Goal: Task Accomplishment & Management: Use online tool/utility

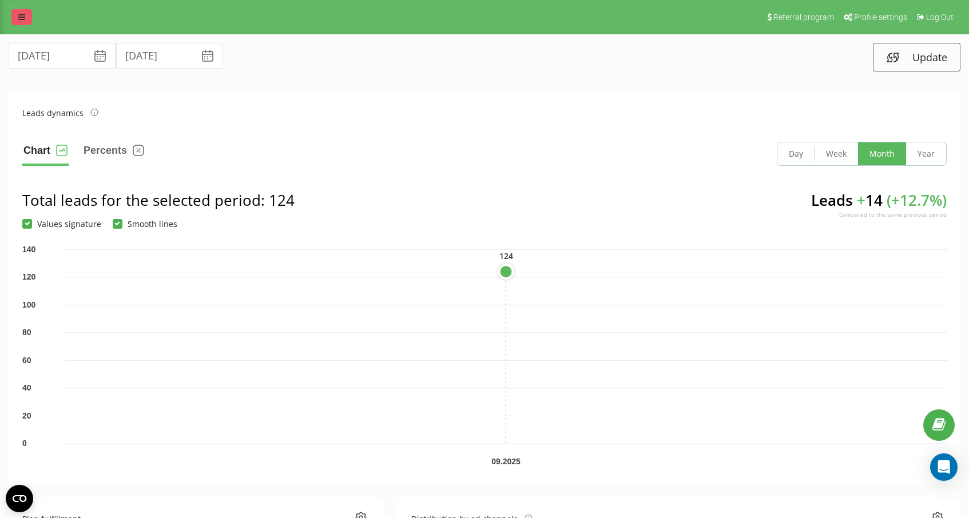
click at [29, 22] on link at bounding box center [21, 17] width 21 height 16
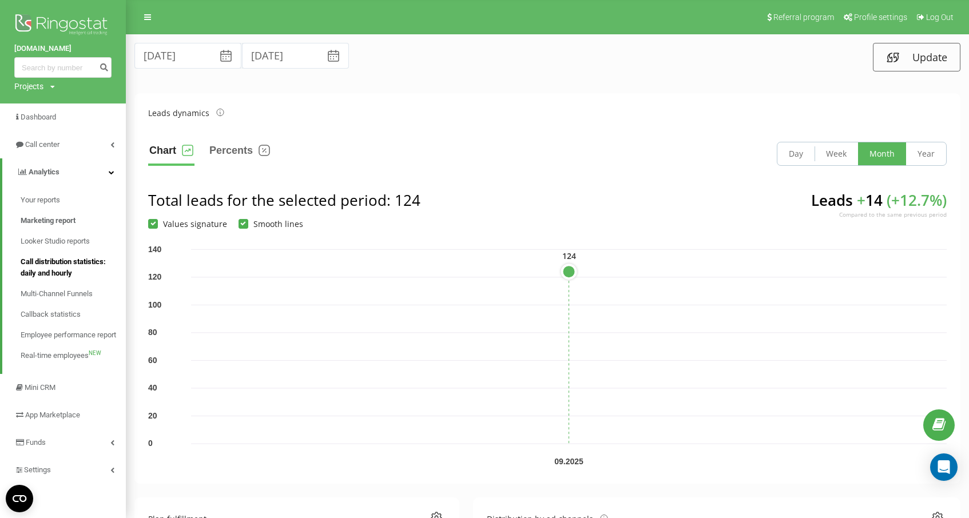
scroll to position [298, 0]
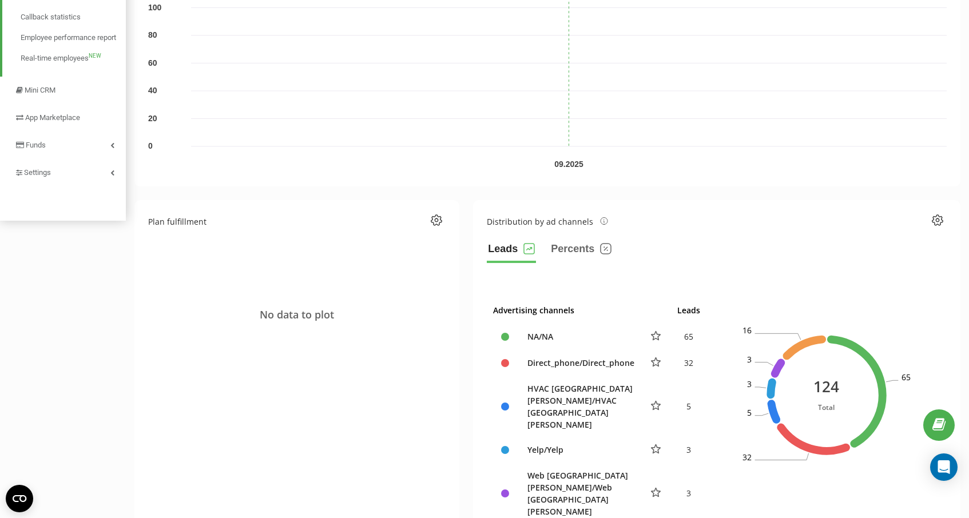
click at [239, 312] on div "No data to plot" at bounding box center [297, 314] width 298 height 149
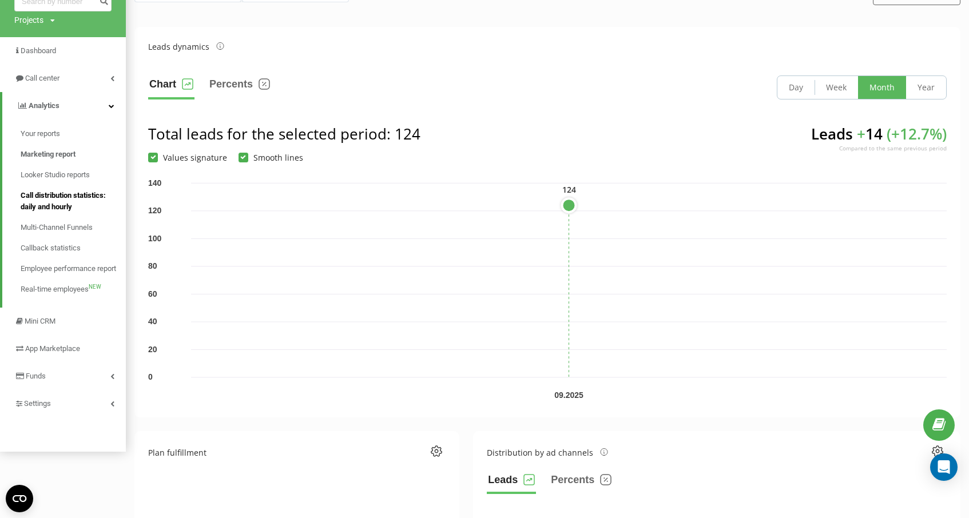
scroll to position [68, 0]
click at [113, 110] on link "Analytics" at bounding box center [64, 104] width 124 height 27
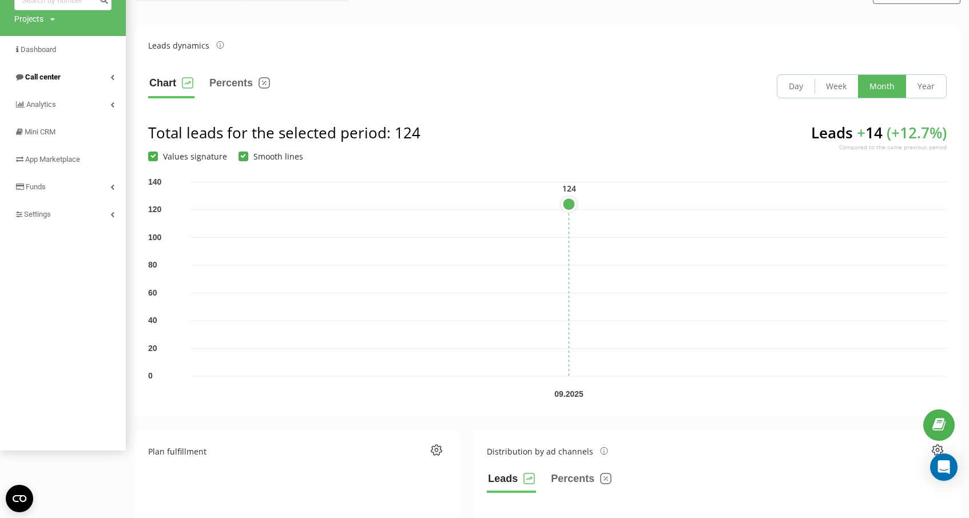
click at [120, 80] on link "Call center" at bounding box center [63, 77] width 126 height 27
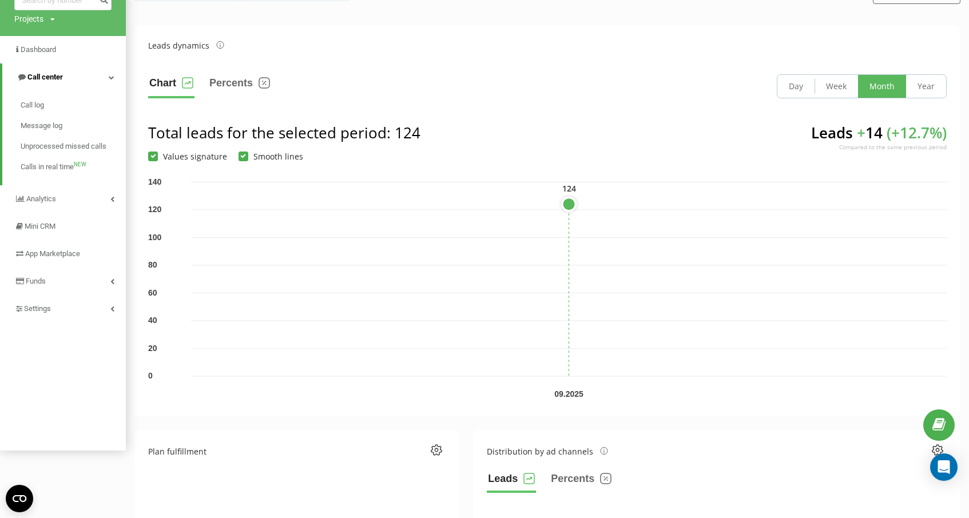
click at [120, 80] on link "Call center" at bounding box center [64, 77] width 124 height 27
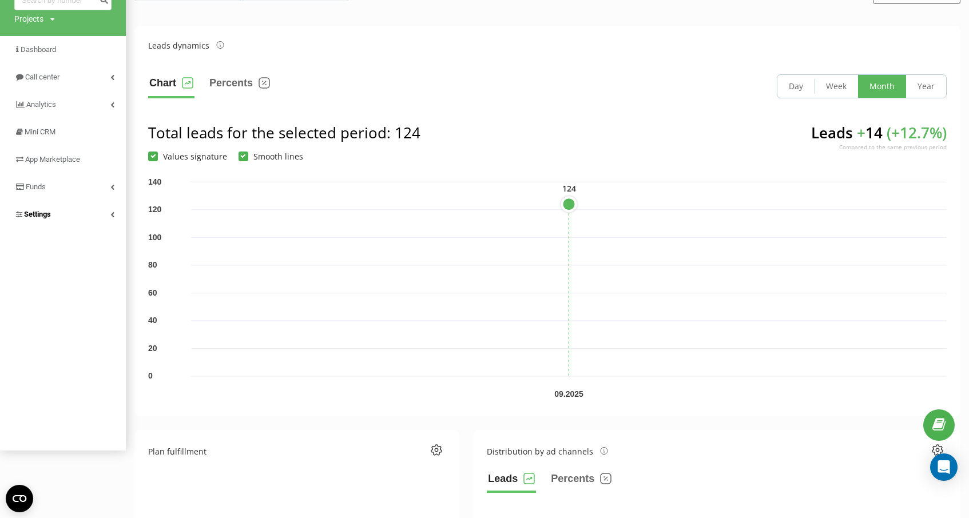
click at [113, 219] on link "Settings" at bounding box center [63, 214] width 126 height 27
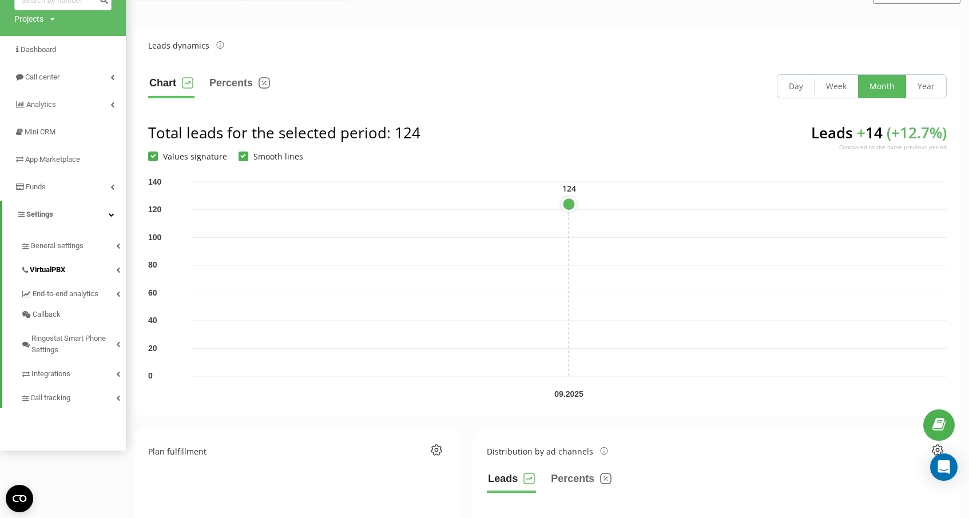
click at [85, 267] on link "VirtualPBX" at bounding box center [73, 268] width 105 height 24
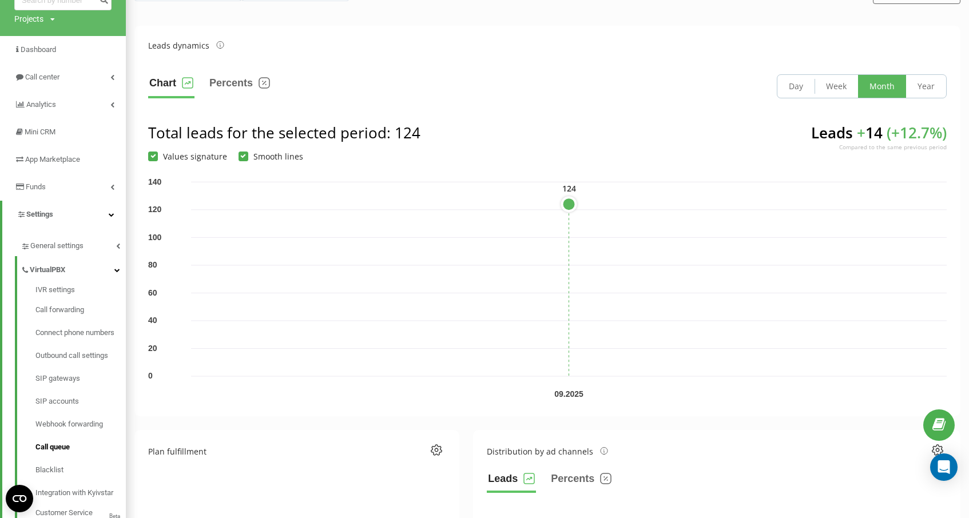
scroll to position [144, 0]
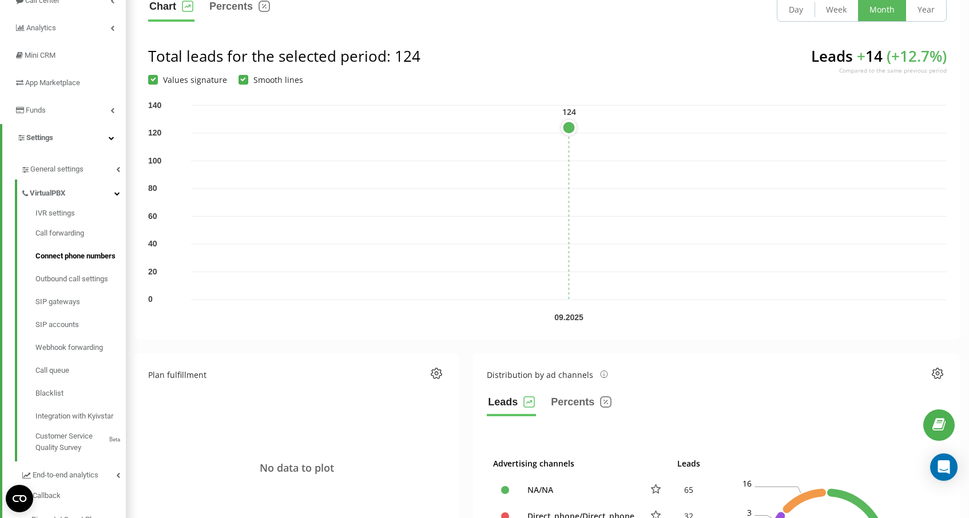
click at [73, 257] on span "Connect phone numbers" at bounding box center [75, 256] width 80 height 11
